Goal: Information Seeking & Learning: Find specific fact

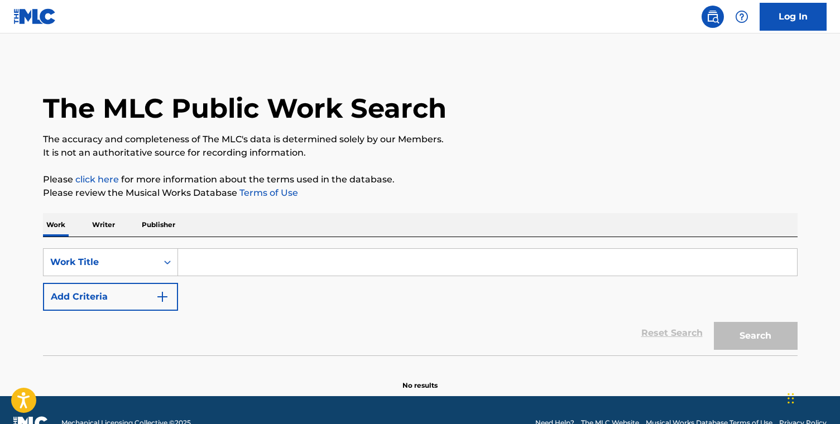
click at [277, 270] on input "Search Form" at bounding box center [487, 262] width 619 height 27
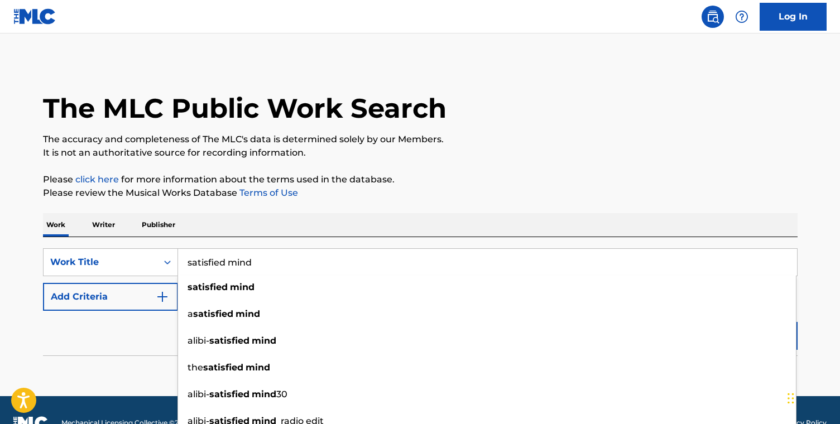
type input "satisfied mind"
click at [114, 302] on button "Add Criteria" at bounding box center [110, 297] width 135 height 28
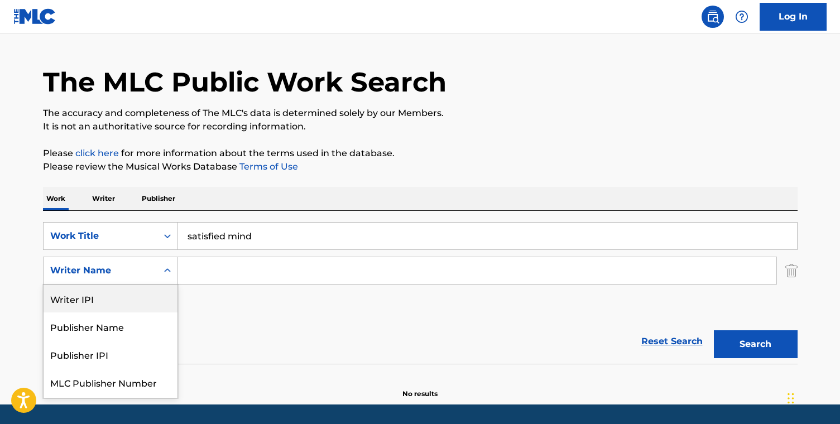
click at [120, 285] on div "Writer IPI, 1 of 5. 5 results available. Use Up and Down to choose options, pre…" at bounding box center [110, 271] width 135 height 28
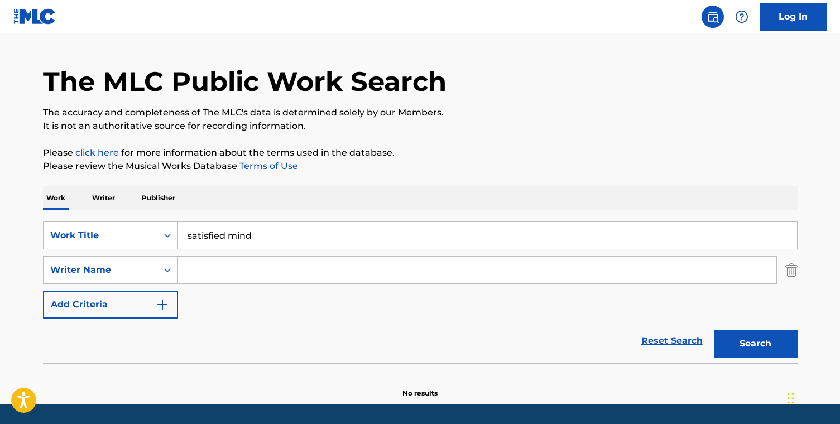
click at [312, 273] on input "Search Form" at bounding box center [477, 270] width 598 height 27
type input "jack rhodes"
click at [714, 330] on button "Search" at bounding box center [756, 344] width 84 height 28
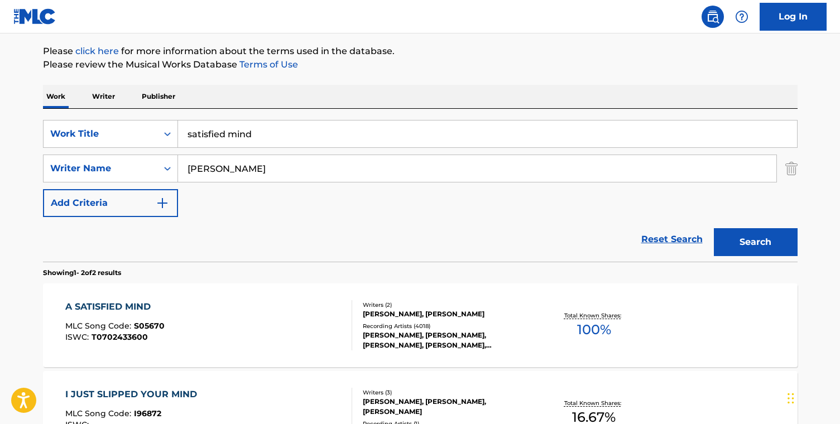
scroll to position [141, 0]
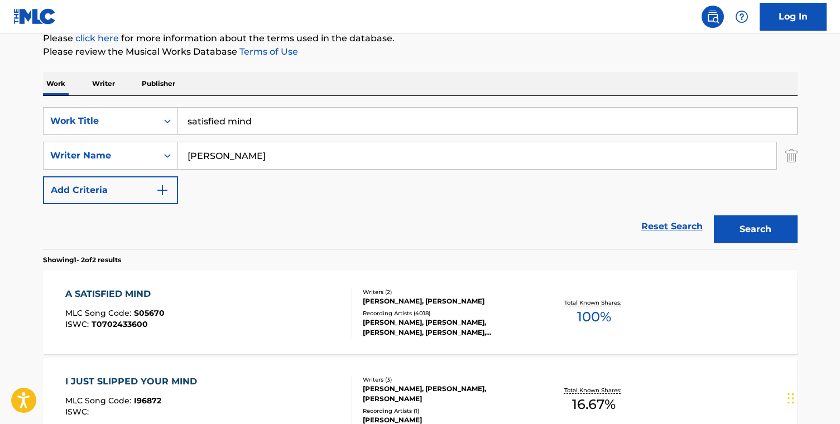
click at [282, 340] on div "A SATISFIED MIND MLC Song Code : S05670 ISWC : T0702433600 Writers ( 2 ) JACK R…" at bounding box center [420, 313] width 754 height 84
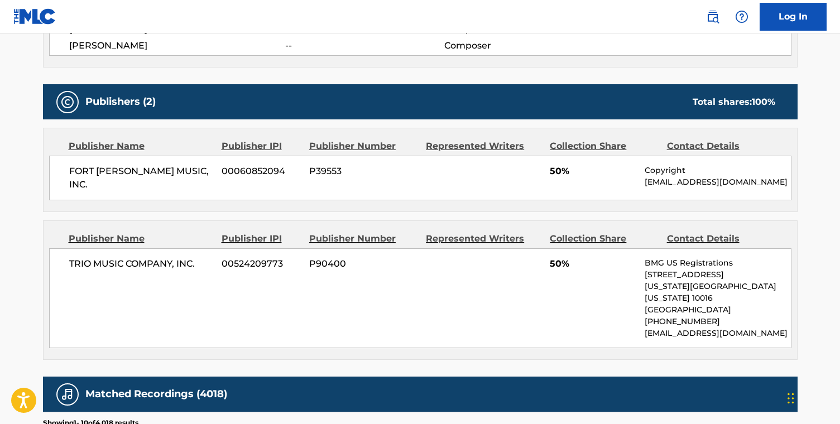
scroll to position [494, 0]
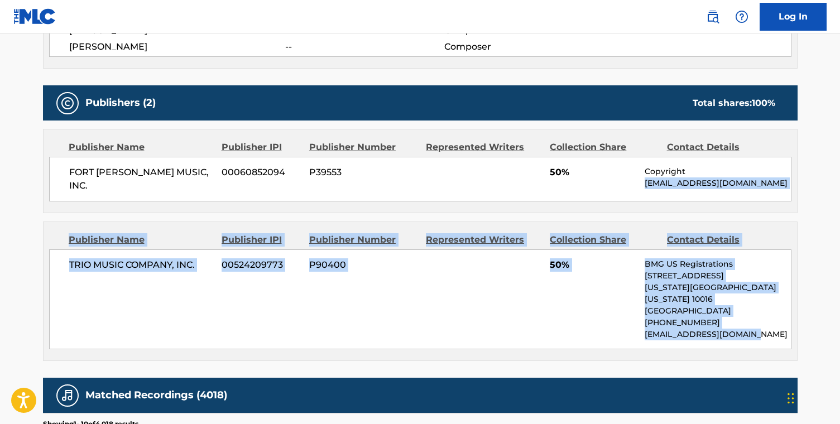
drag, startPoint x: 759, startPoint y: 314, endPoint x: 643, endPoint y: 176, distance: 179.8
click at [643, 176] on div "Publishers (2) Total shares: 100 % Publisher Name Publisher IPI Publisher Numbe…" at bounding box center [420, 223] width 754 height 276
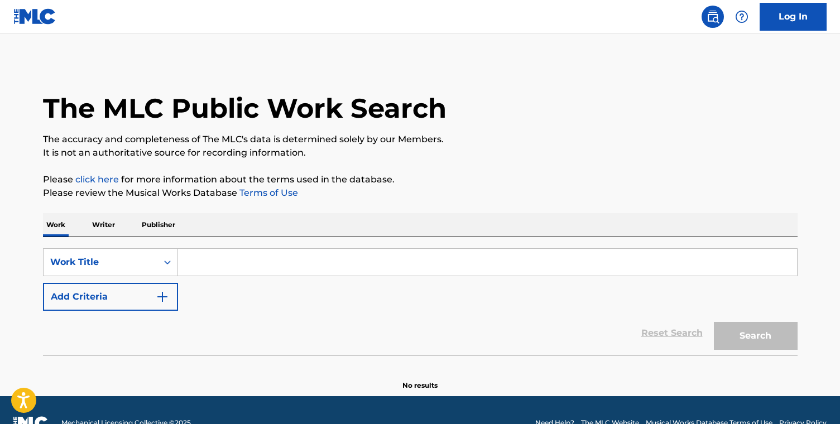
click at [284, 254] on input "Search Form" at bounding box center [487, 262] width 619 height 27
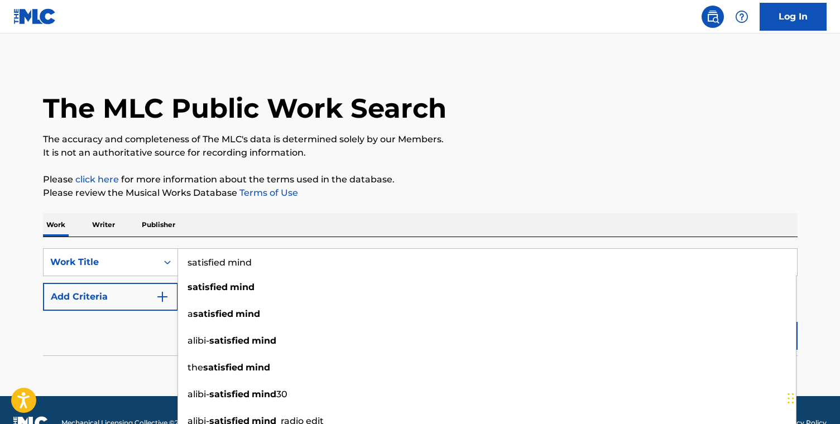
type input "satisfied mind"
click at [65, 300] on button "Add Criteria" at bounding box center [110, 297] width 135 height 28
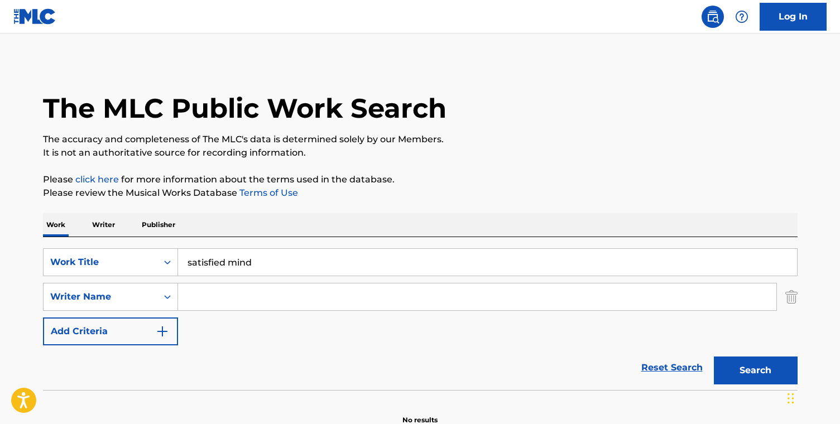
click at [213, 296] on input "Search Form" at bounding box center [477, 296] width 598 height 27
type input "jack"
click at [714, 357] on button "Search" at bounding box center [756, 371] width 84 height 28
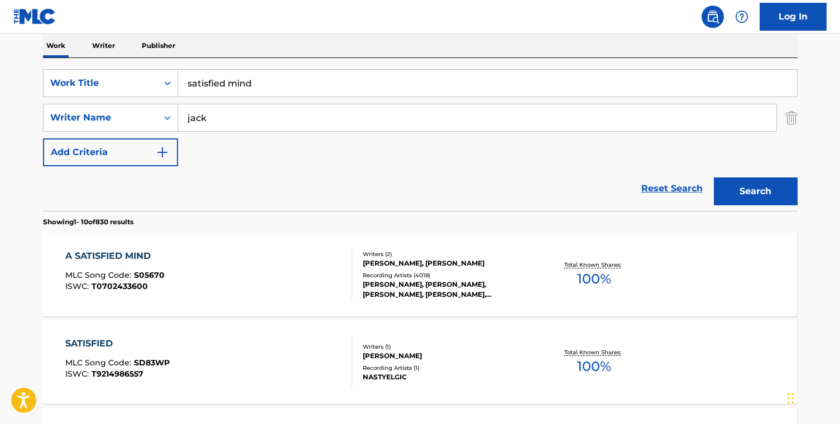
scroll to position [183, 0]
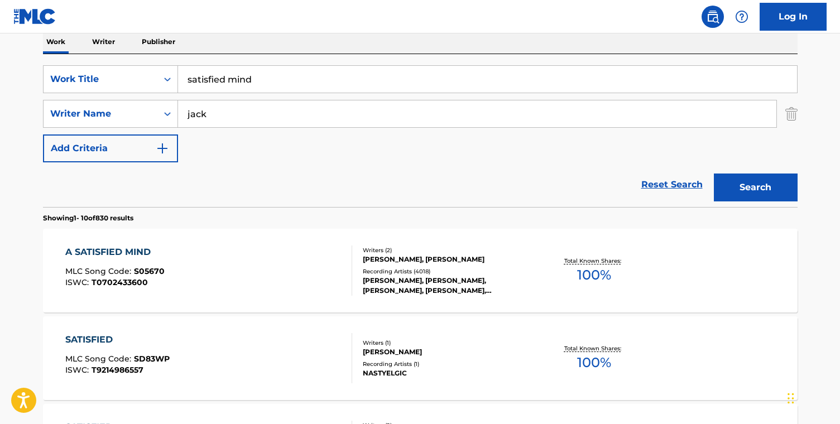
click at [256, 300] on div "A SATISFIED MIND MLC Song Code : S05670 ISWC : T0702433600 Writers ( 2 ) RED HA…" at bounding box center [420, 271] width 754 height 84
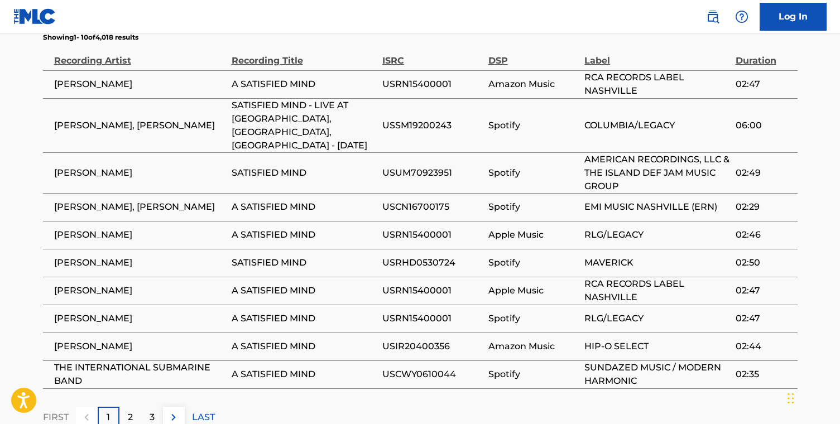
scroll to position [881, 0]
click at [130, 410] on p "2" at bounding box center [130, 416] width 5 height 13
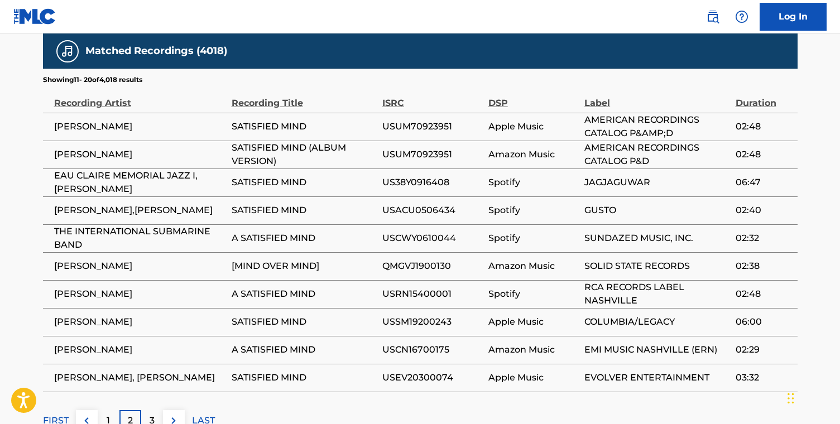
scroll to position [836, 0]
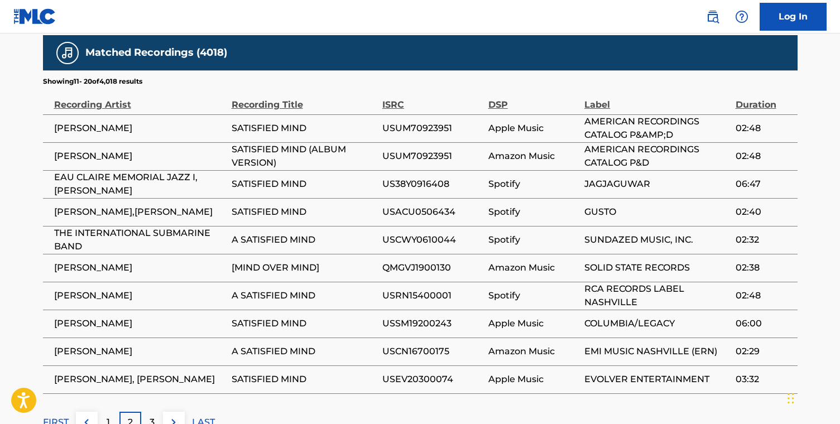
click at [148, 412] on div "3" at bounding box center [152, 423] width 22 height 22
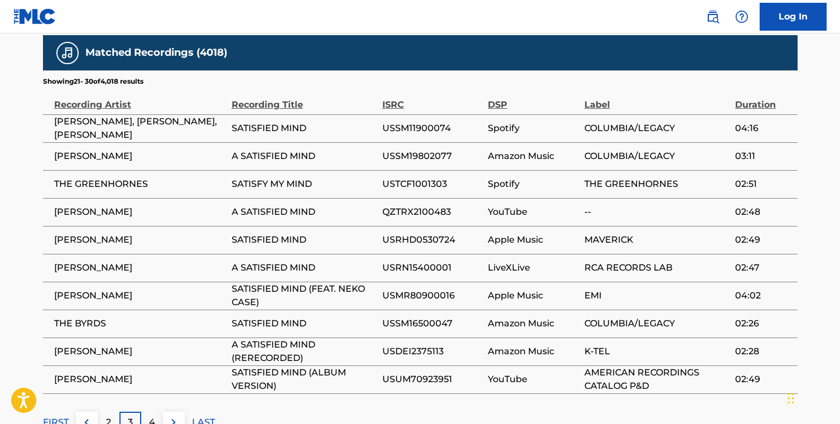
click at [144, 412] on div "4" at bounding box center [152, 423] width 22 height 22
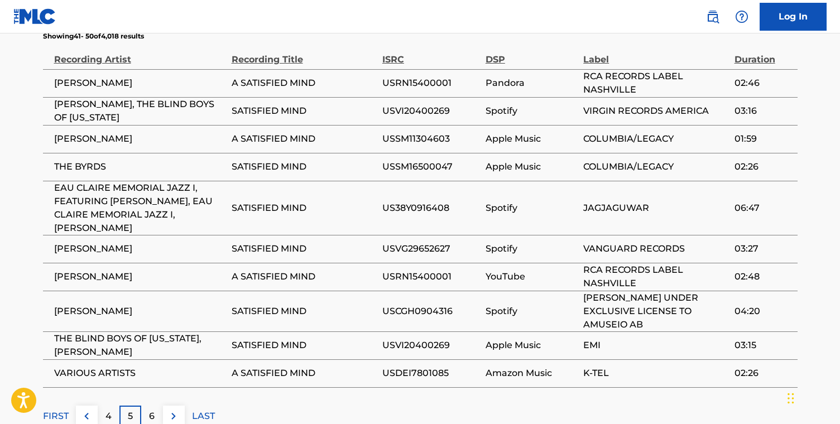
scroll to position [886, 0]
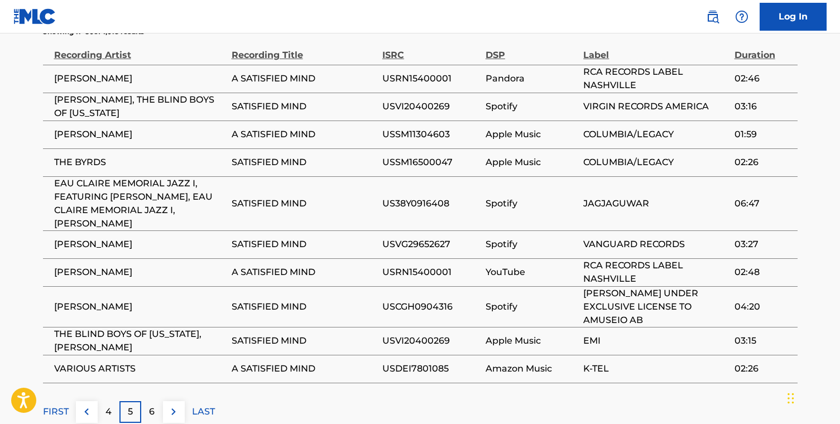
click at [153, 405] on p "6" at bounding box center [152, 411] width 6 height 13
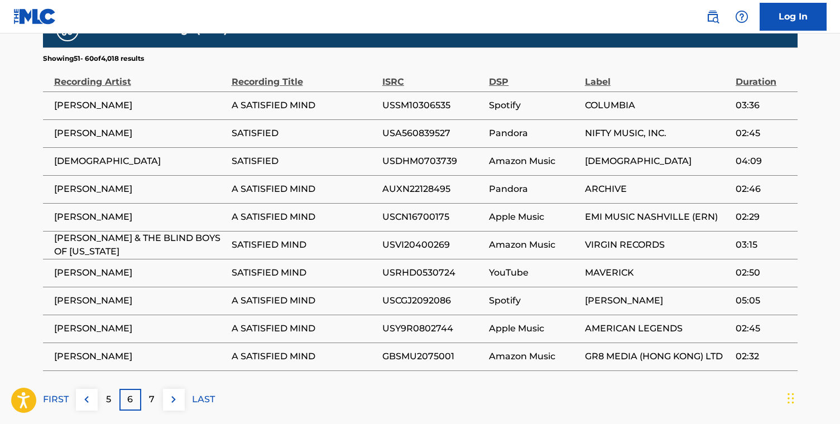
click at [156, 391] on div "7" at bounding box center [152, 400] width 22 height 22
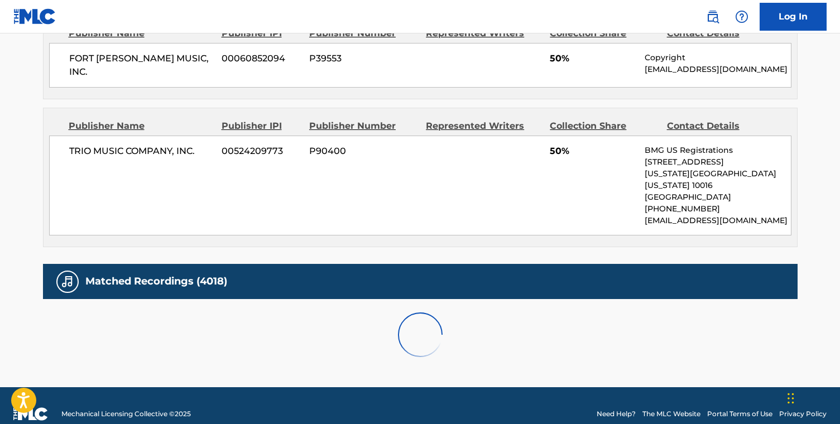
scroll to position [859, 0]
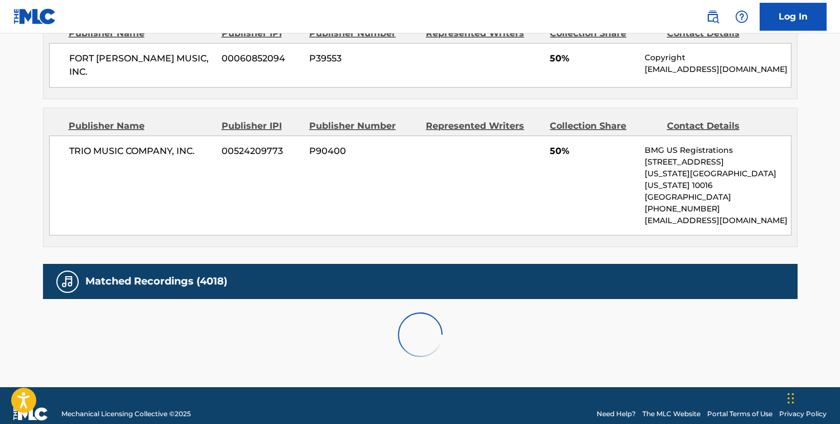
scroll to position [879, 0]
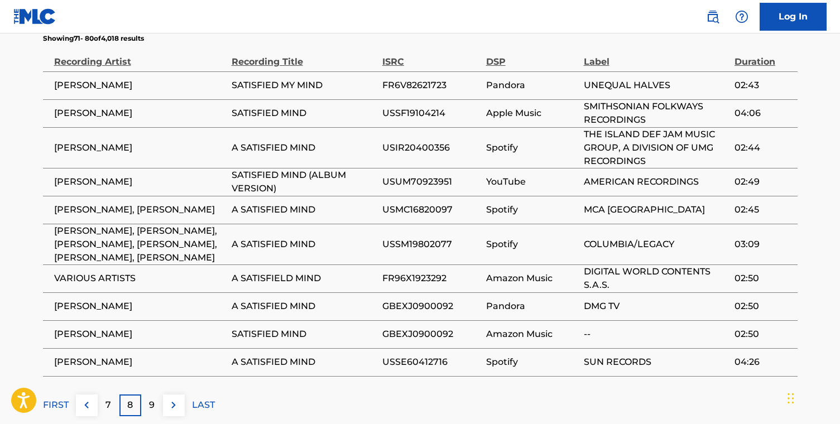
click at [156, 397] on div "9" at bounding box center [152, 405] width 22 height 22
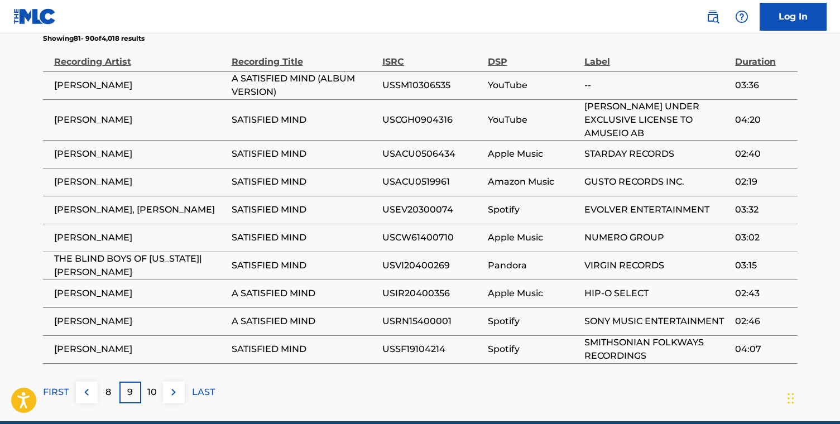
click at [114, 382] on div "8" at bounding box center [109, 393] width 22 height 22
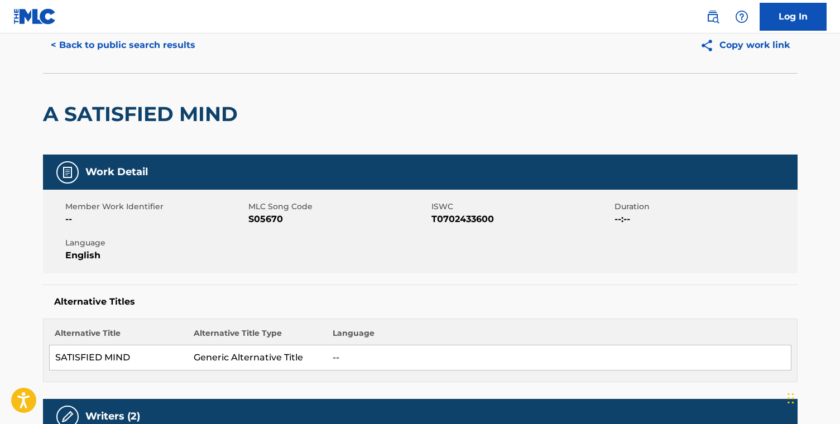
scroll to position [0, 0]
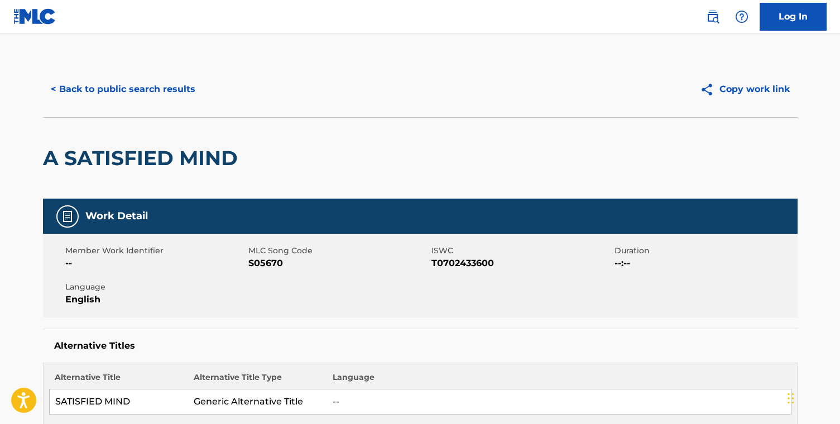
click at [176, 87] on button "< Back to public search results" at bounding box center [123, 89] width 160 height 28
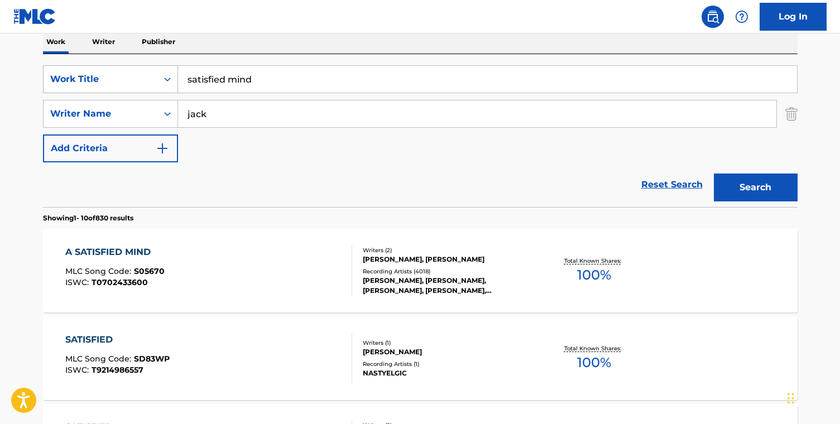
drag, startPoint x: 273, startPoint y: 74, endPoint x: 141, endPoint y: 74, distance: 132.2
click at [142, 74] on div "SearchWithCriteria0d2ad81d-f3b3-4b4d-b81c-702ef46abe69 Work Title satisfied mind" at bounding box center [420, 79] width 754 height 28
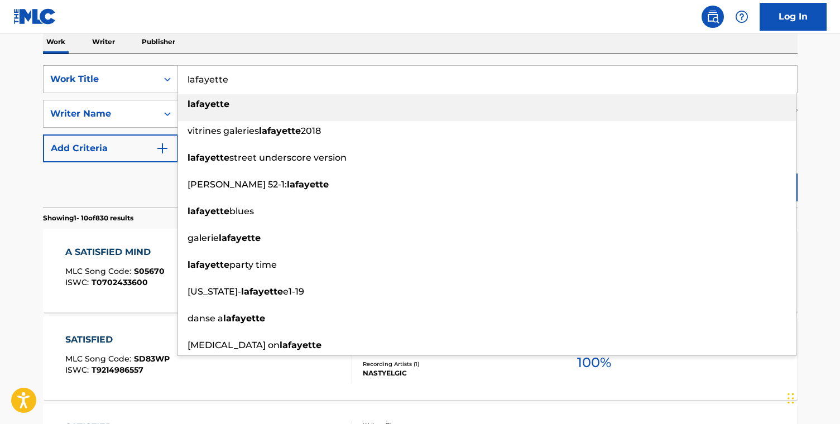
type input "lafayette"
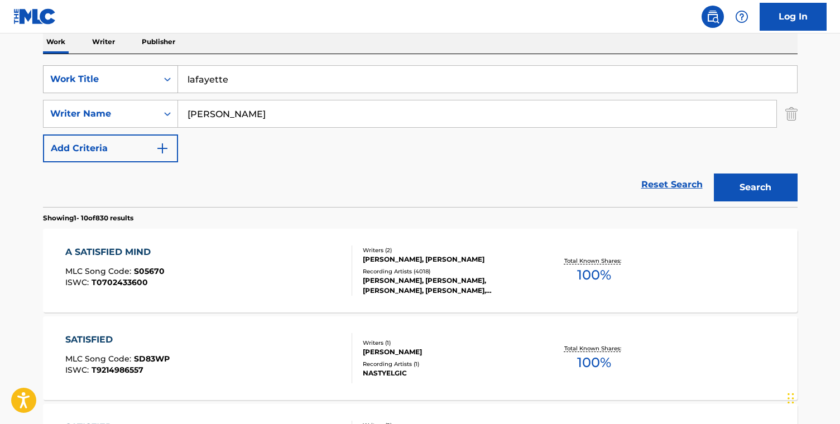
type input "lucinda"
click at [714, 174] on button "Search" at bounding box center [756, 188] width 84 height 28
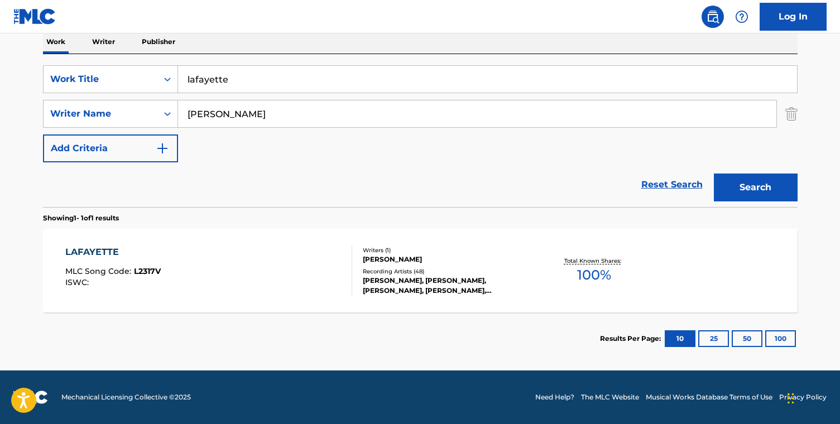
click at [180, 247] on div "LAFAYETTE MLC Song Code : L2317V ISWC :" at bounding box center [208, 270] width 287 height 50
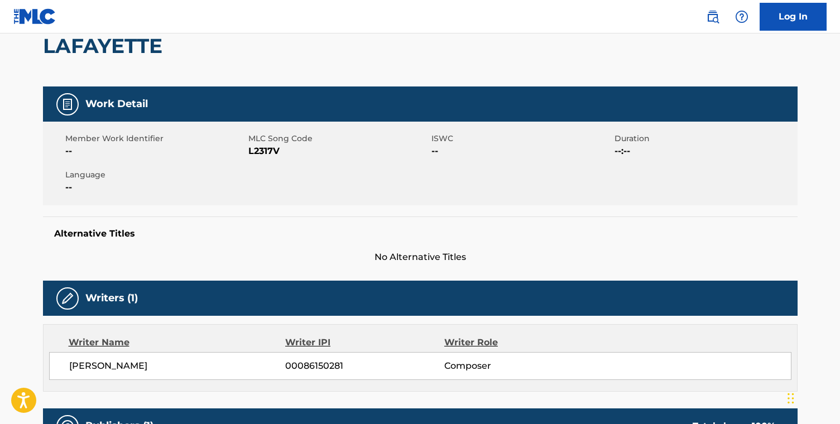
scroll to position [15, 0]
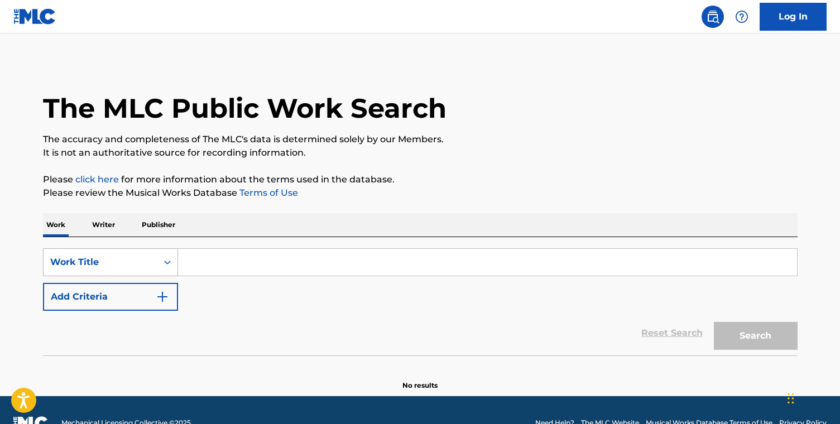
click at [157, 271] on div "Work Title" at bounding box center [110, 262] width 135 height 28
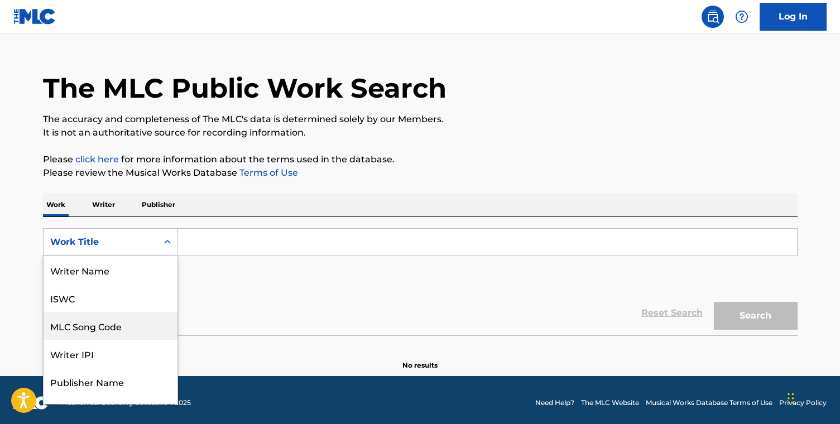
scroll to position [56, 0]
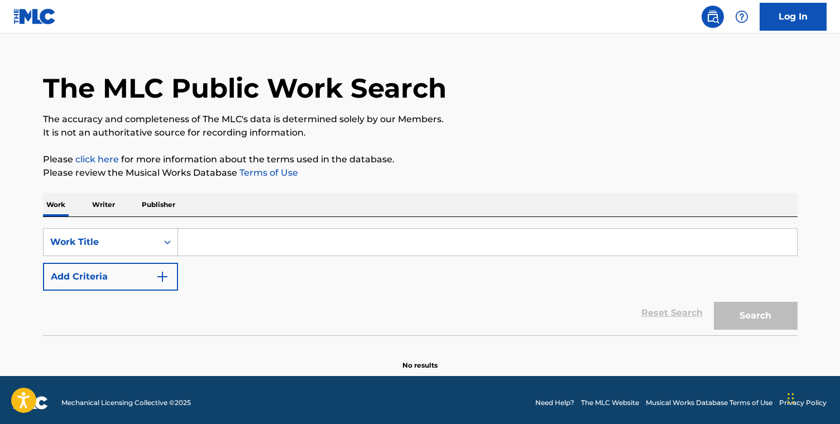
click at [112, 201] on p "Writer" at bounding box center [104, 204] width 30 height 23
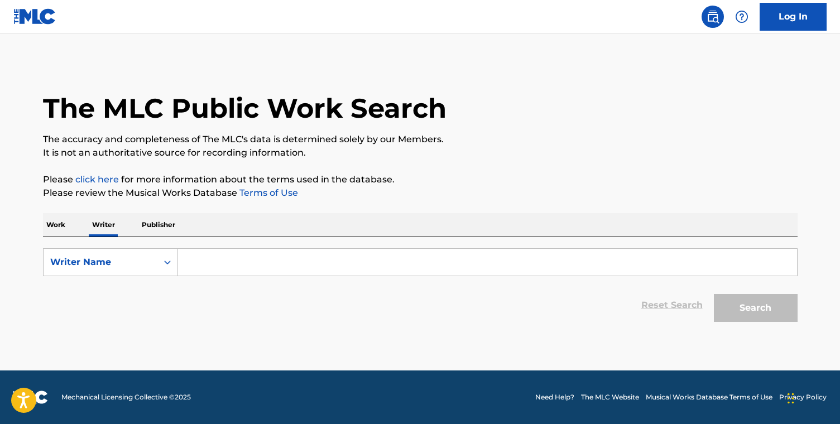
click at [219, 270] on input "Search Form" at bounding box center [487, 262] width 619 height 27
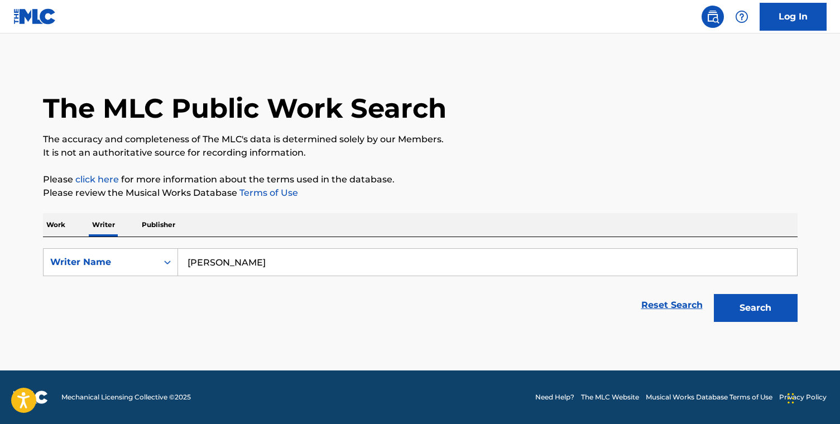
click at [714, 294] on button "Search" at bounding box center [756, 308] width 84 height 28
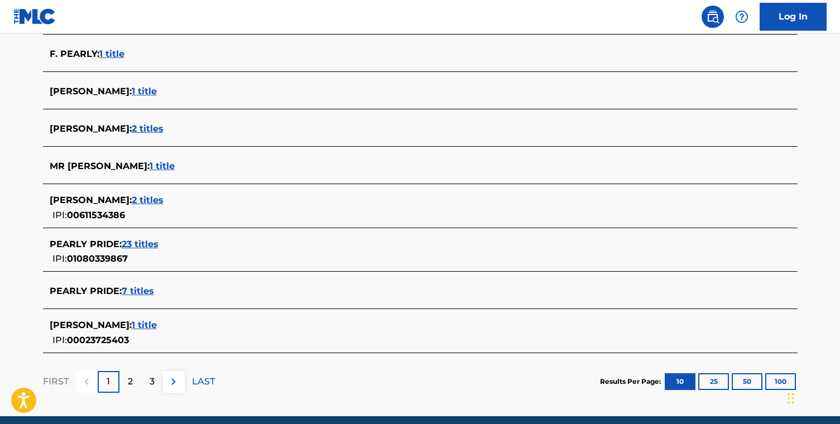
scroll to position [431, 0]
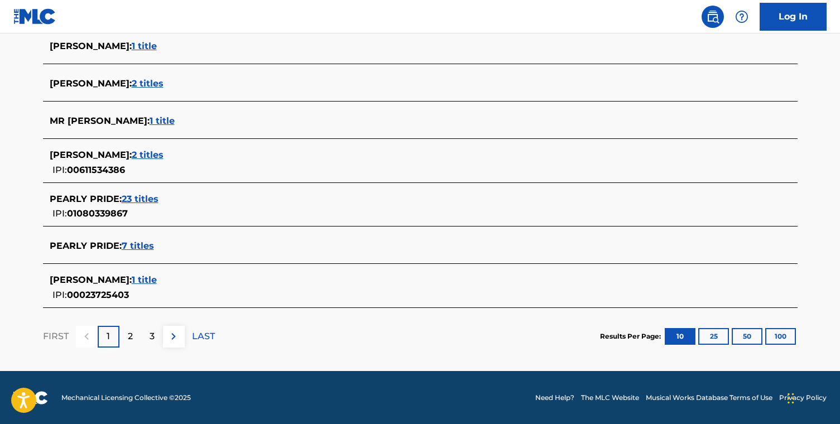
click at [136, 326] on div "2" at bounding box center [130, 337] width 22 height 22
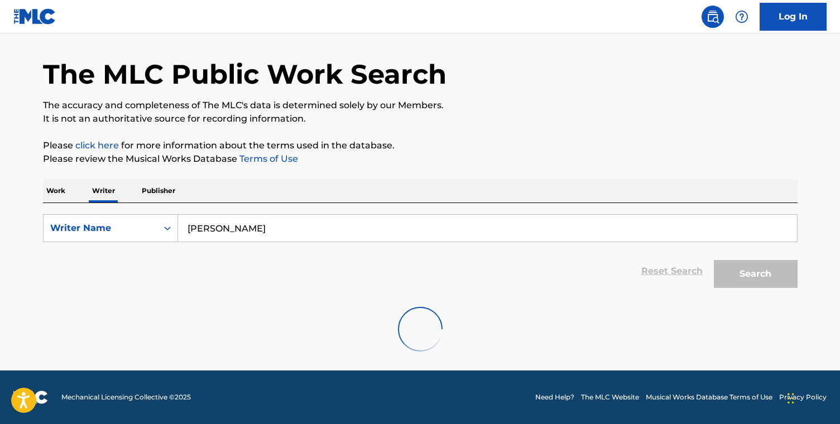
scroll to position [444, 0]
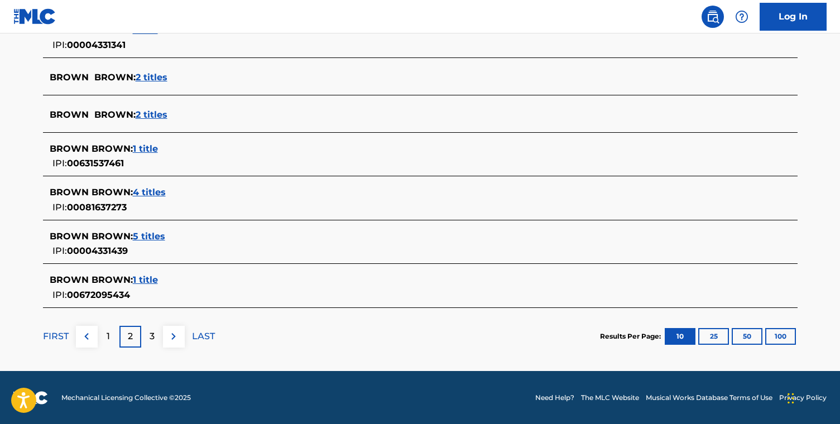
click at [147, 334] on div "3" at bounding box center [152, 337] width 22 height 22
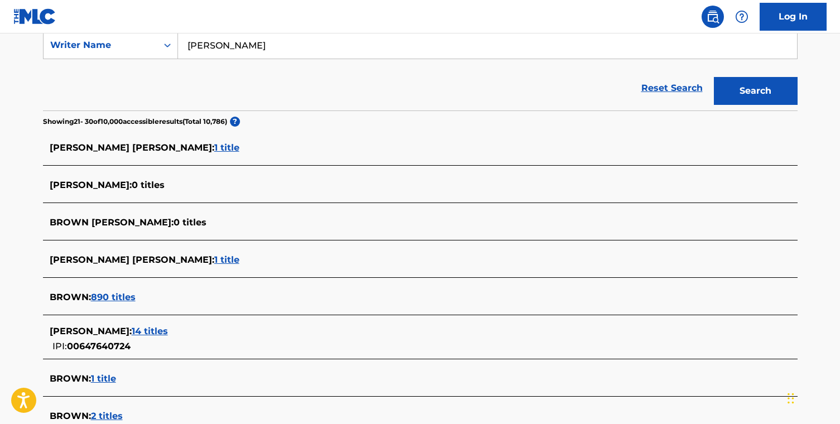
scroll to position [147, 0]
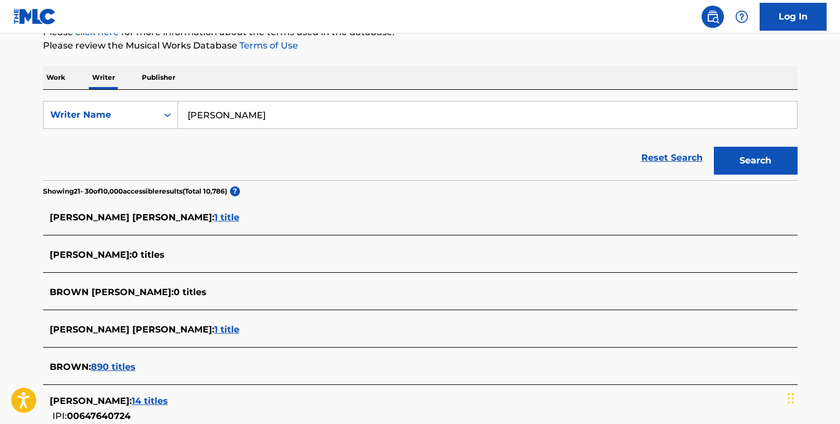
click at [184, 117] on input "[PERSON_NAME]" at bounding box center [487, 115] width 619 height 27
type input "[PERSON_NAME]"
click at [714, 147] on button "Search" at bounding box center [756, 161] width 84 height 28
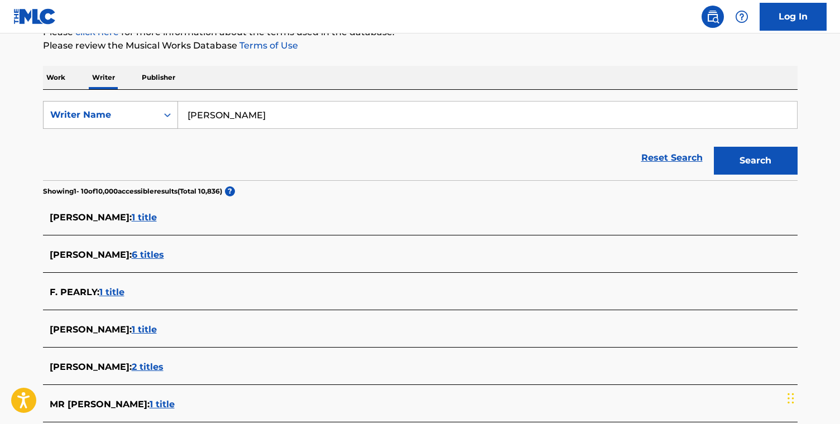
drag, startPoint x: 300, startPoint y: 110, endPoint x: 168, endPoint y: 110, distance: 131.7
click at [168, 110] on div "SearchWithCriteriaa8d16890-294a-4261-b2ab-380c05d0df88 Writer Name [PERSON_NAME]" at bounding box center [420, 115] width 754 height 28
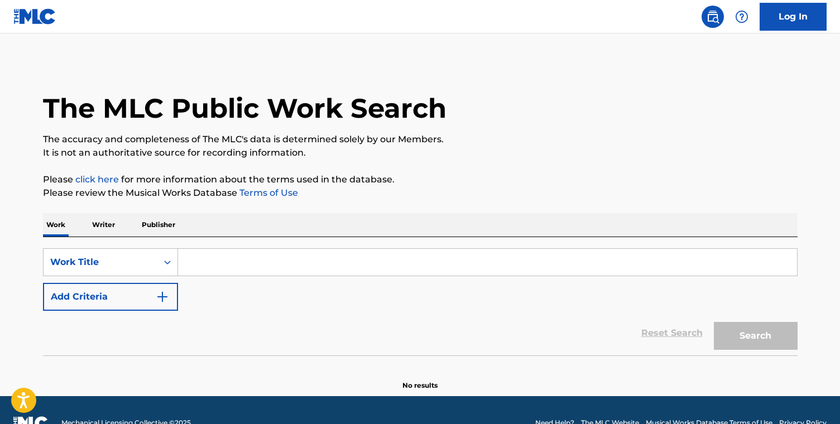
click at [107, 226] on p "Writer" at bounding box center [104, 224] width 30 height 23
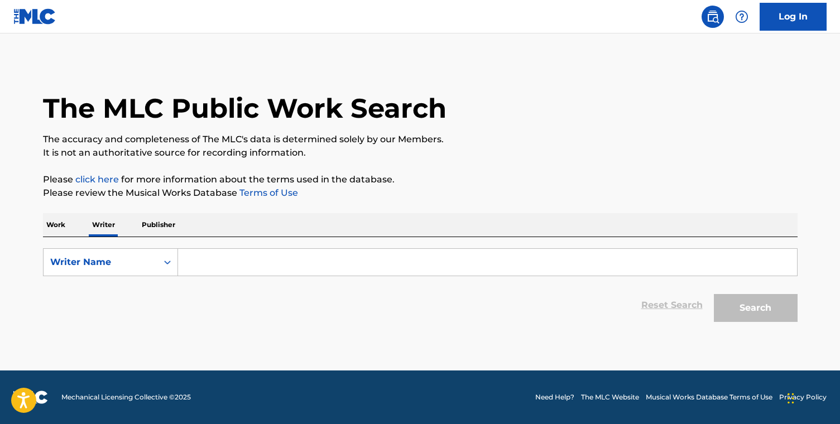
click at [209, 255] on input "Search Form" at bounding box center [487, 262] width 619 height 27
paste input "Blind Pearly Brown"
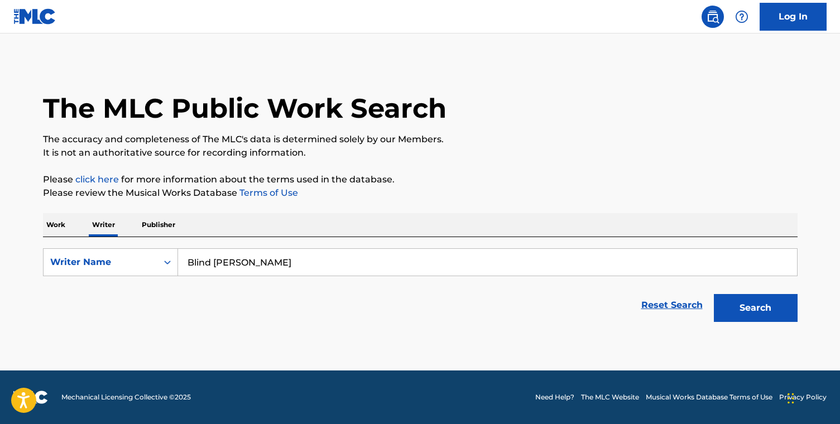
type input "Blind Pearly Brown"
click at [714, 294] on button "Search" at bounding box center [756, 308] width 84 height 28
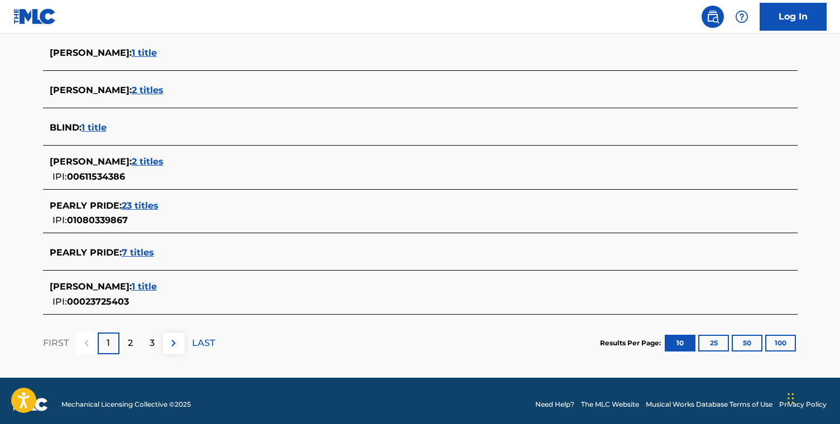
scroll to position [431, 0]
